Goal: Task Accomplishment & Management: Use online tool/utility

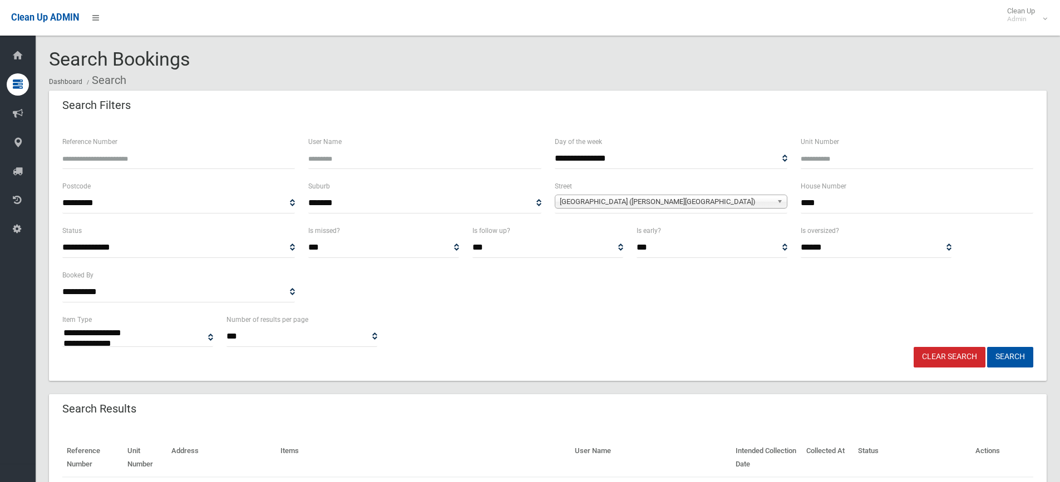
select select
click at [936, 354] on link "Clear Search" at bounding box center [949, 357] width 72 height 21
click at [815, 201] on input "text" at bounding box center [917, 203] width 233 height 21
select select
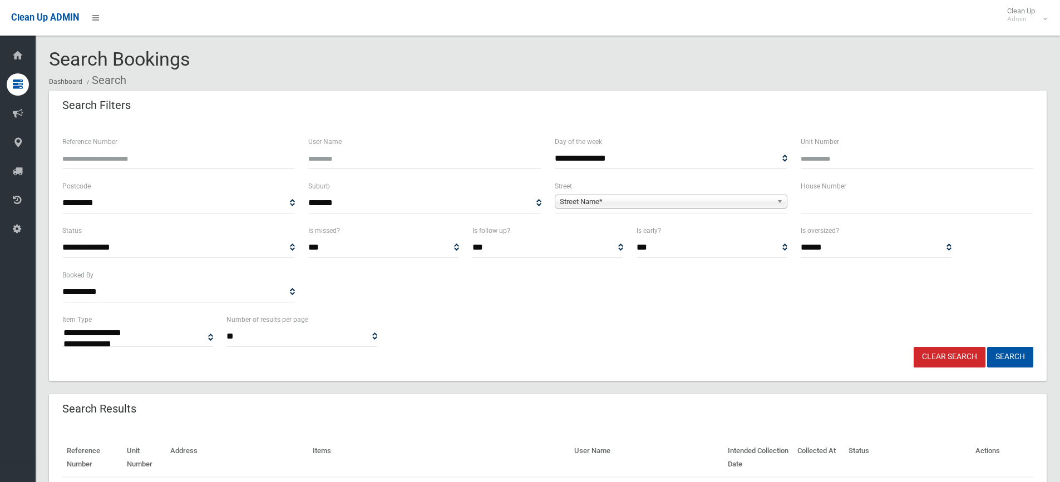
click at [806, 202] on input "text" at bounding box center [917, 203] width 233 height 21
type input "**"
click at [700, 203] on span "Street Name*" at bounding box center [666, 201] width 213 height 13
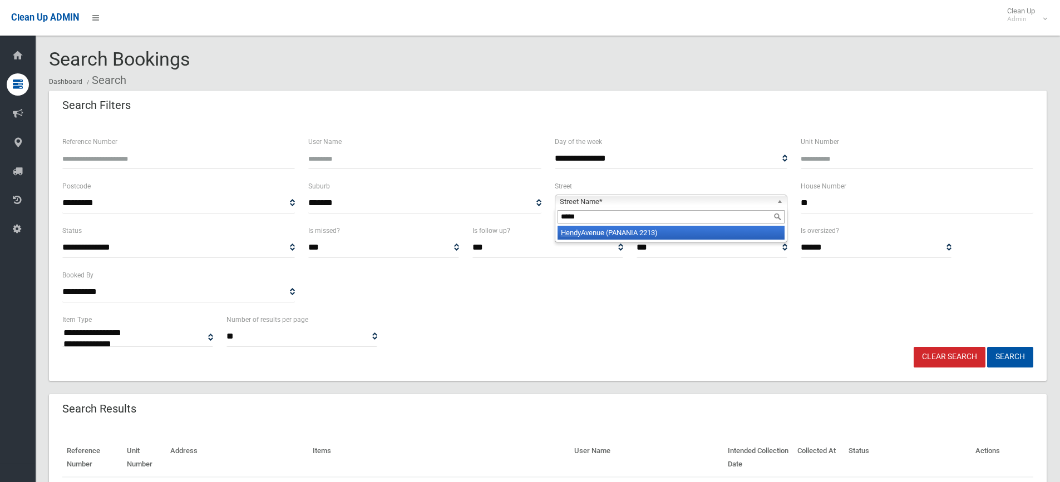
type input "*****"
click at [656, 229] on li "Hendy Avenue (PANANIA 2213)" at bounding box center [670, 233] width 227 height 14
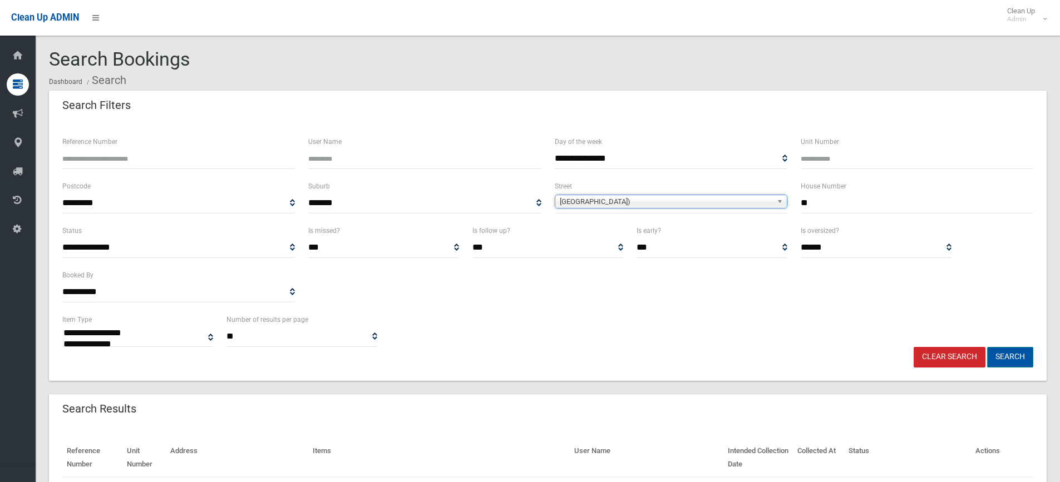
click at [999, 355] on button "Search" at bounding box center [1010, 357] width 46 height 21
select select
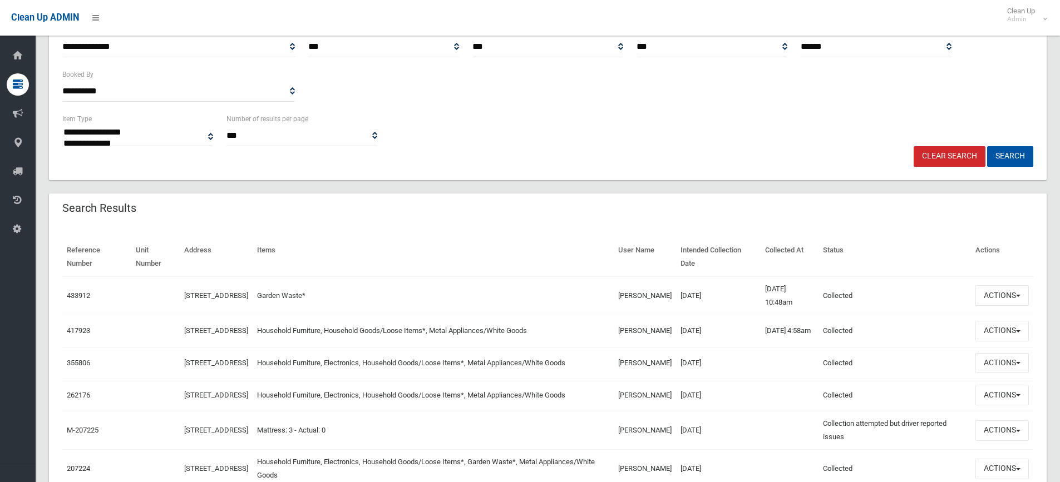
scroll to position [223, 0]
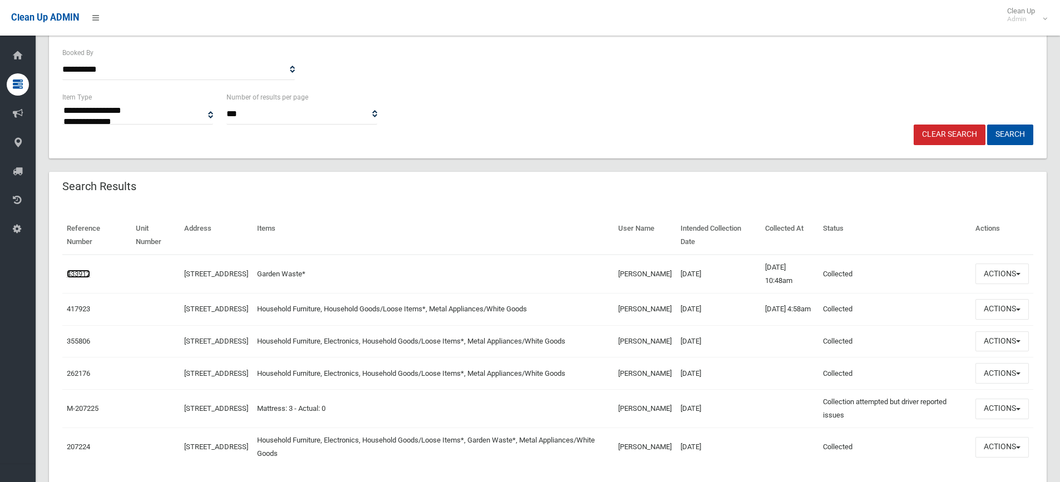
click at [75, 271] on link "433912" at bounding box center [78, 274] width 23 height 8
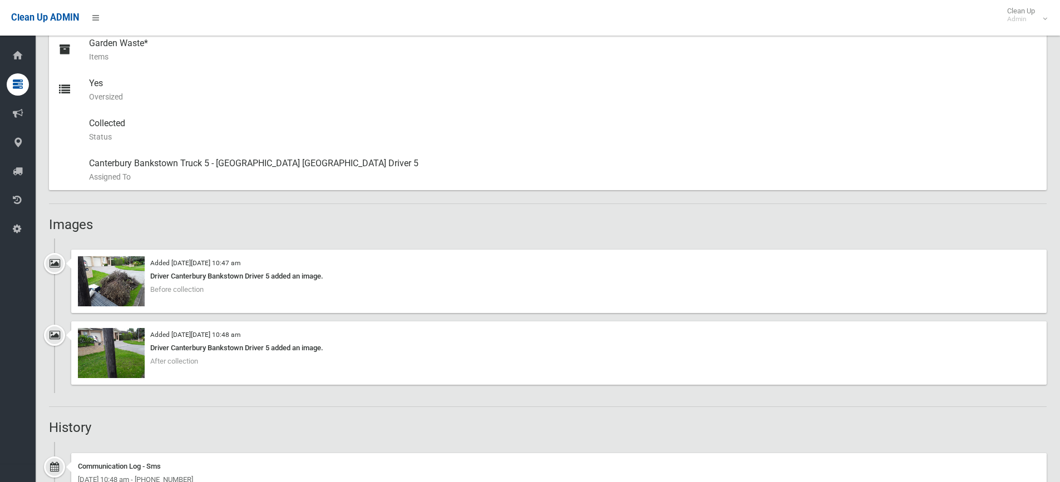
scroll to position [501, 0]
click at [113, 265] on img at bounding box center [111, 281] width 67 height 50
click at [123, 356] on img at bounding box center [111, 353] width 67 height 50
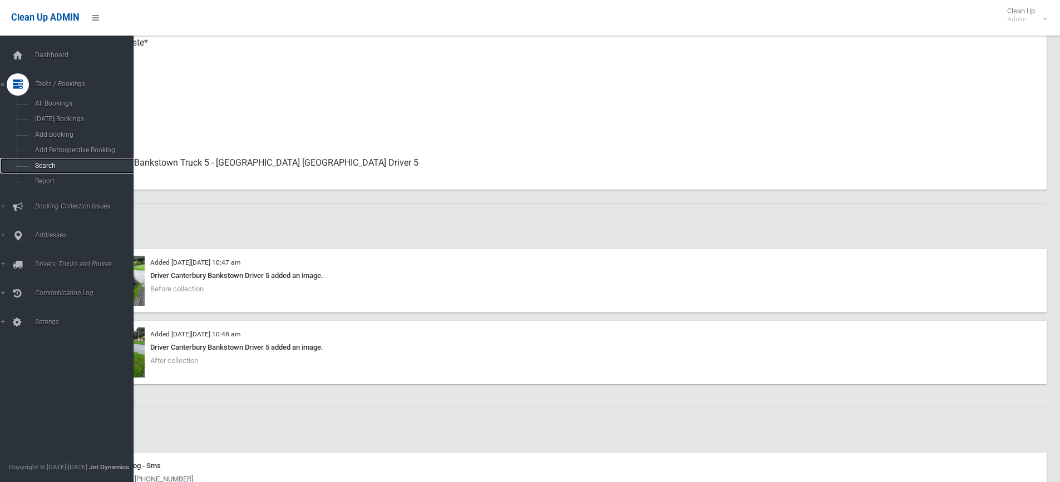
click at [42, 166] on span "Search" at bounding box center [82, 166] width 101 height 8
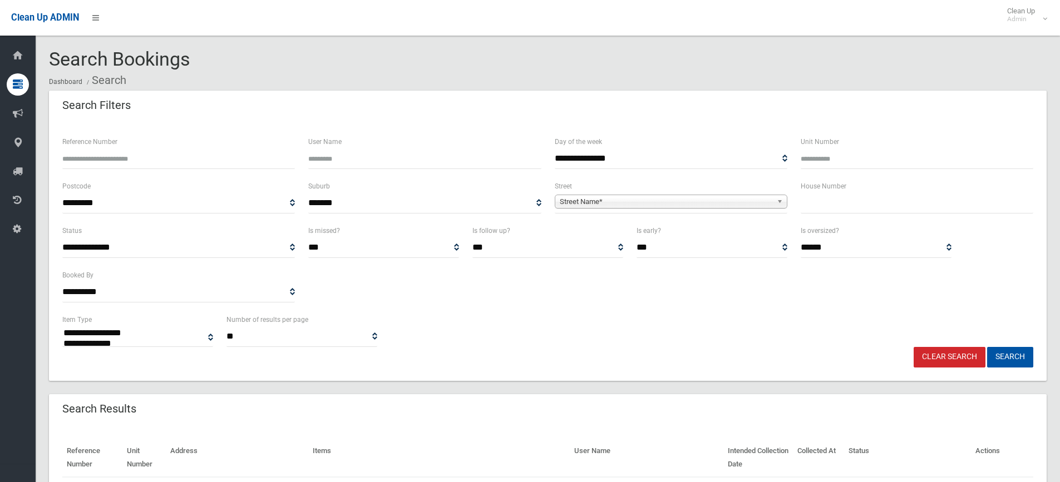
select select
click at [835, 209] on input "text" at bounding box center [917, 203] width 233 height 21
type input "****"
click at [592, 203] on span "Street Name*" at bounding box center [666, 201] width 213 height 13
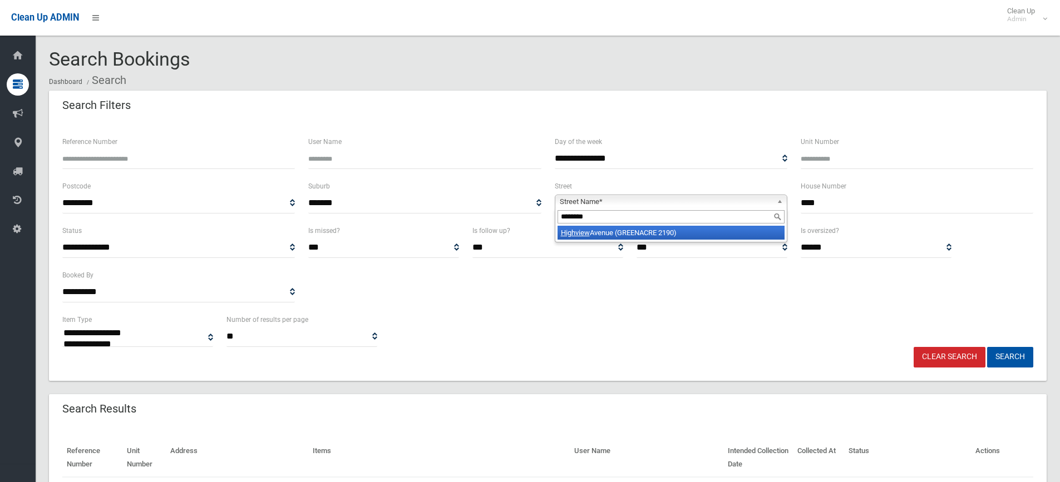
type input "********"
click at [591, 234] on li "Highview Avenue (GREENACRE 2190)" at bounding box center [670, 233] width 227 height 14
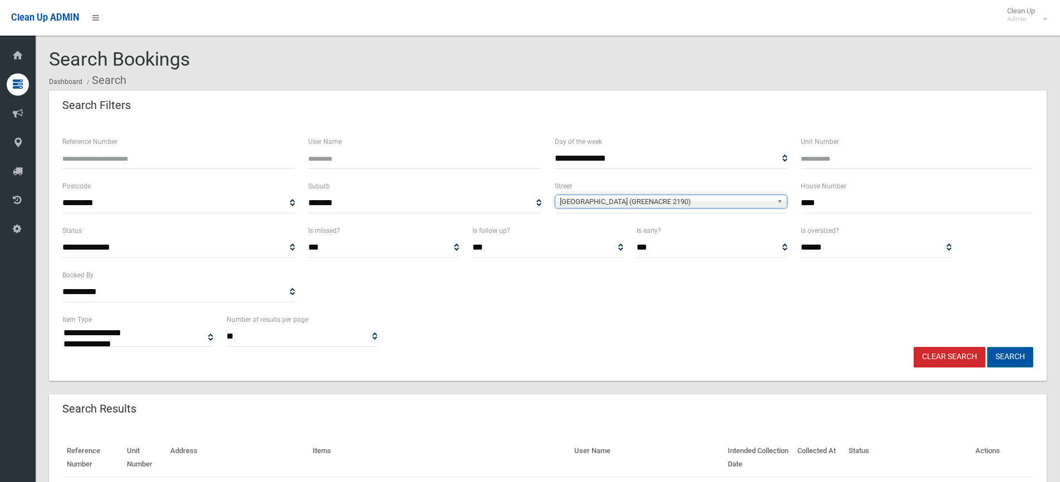
click at [1003, 352] on button "Search" at bounding box center [1010, 357] width 46 height 21
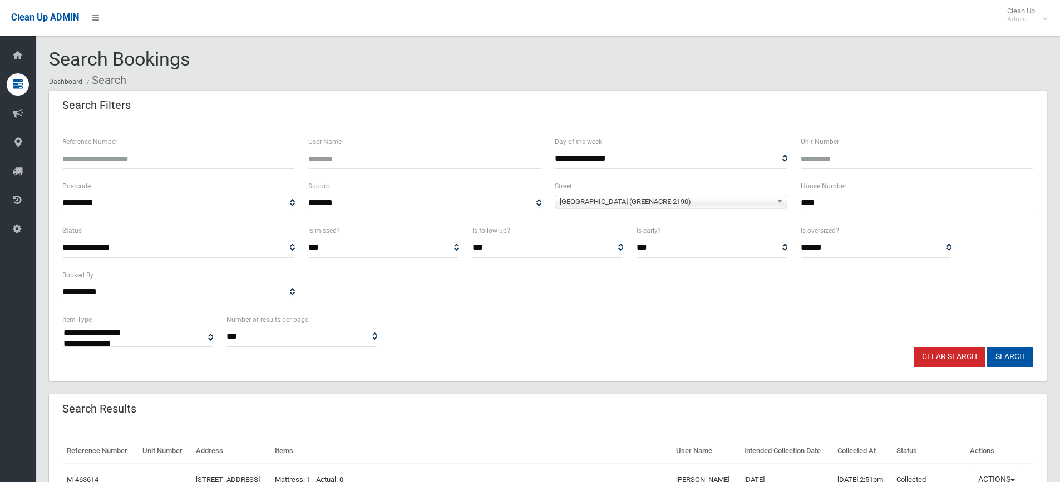
select select
